Goal: Check status: Check status

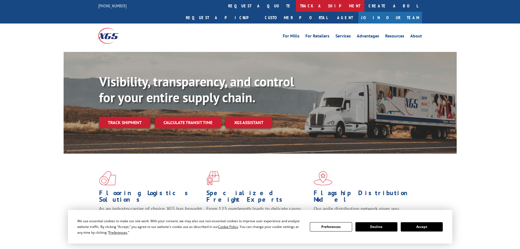
click at [296, 5] on link "track a shipment" at bounding box center [330, 6] width 69 height 12
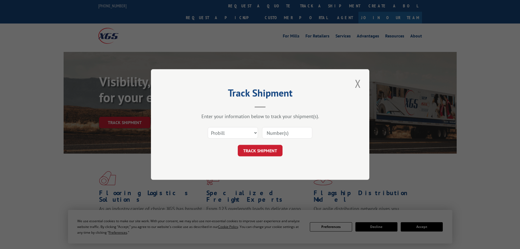
click at [285, 131] on input at bounding box center [287, 132] width 50 height 11
paste input "4052632"
type input "4052632"
click at [238, 145] on button "TRACK SHIPMENT" at bounding box center [260, 150] width 45 height 11
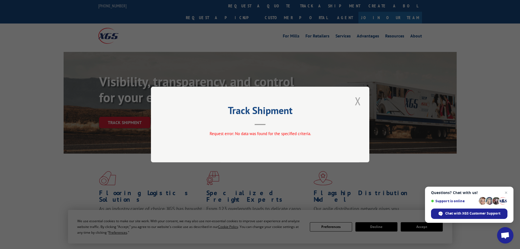
click at [356, 102] on button "Close modal" at bounding box center [358, 100] width 9 height 15
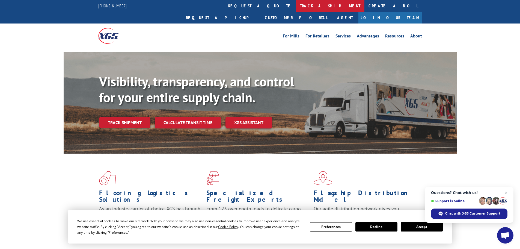
click at [296, 6] on link "track a shipment" at bounding box center [330, 6] width 69 height 12
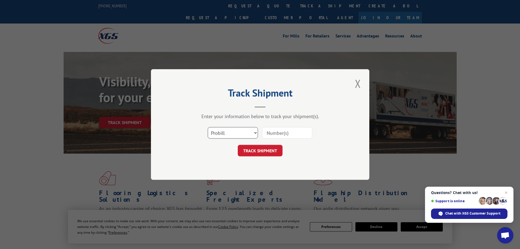
click at [246, 132] on select "Select category... Probill BOL PO" at bounding box center [233, 132] width 50 height 11
select select "bol"
click at [208, 127] on select "Select category... Probill BOL PO" at bounding box center [233, 132] width 50 height 11
click at [277, 135] on input at bounding box center [287, 132] width 50 height 11
paste input "4052632"
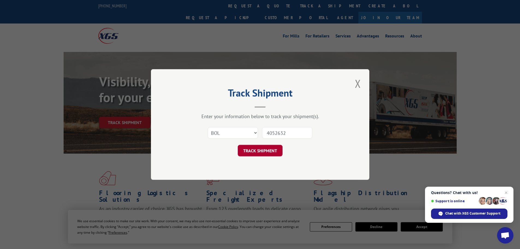
type input "4052632"
click at [271, 149] on button "TRACK SHIPMENT" at bounding box center [260, 150] width 45 height 11
